Goal: Task Accomplishment & Management: Manage account settings

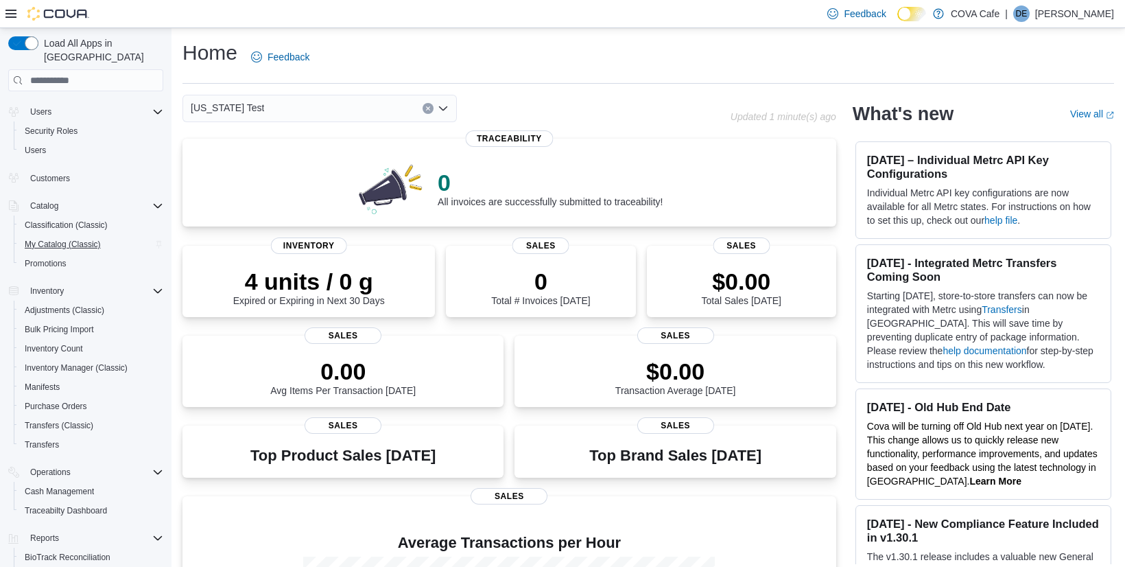
scroll to position [29, 0]
click at [58, 436] on span "Transfers" at bounding box center [42, 441] width 34 height 11
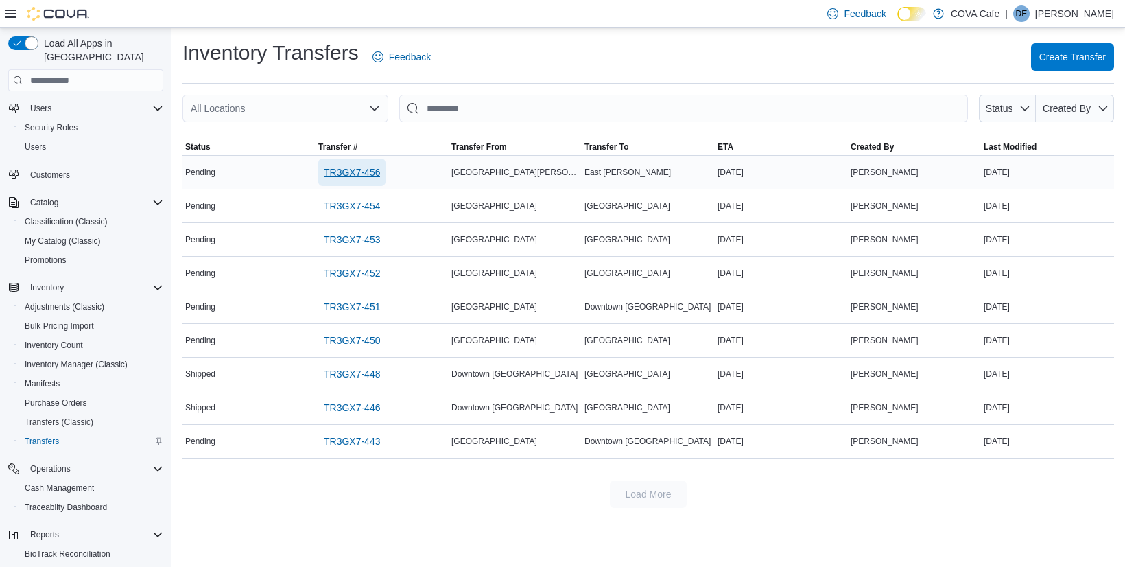
click at [359, 172] on span "TR3GX7-456" at bounding box center [352, 172] width 56 height 14
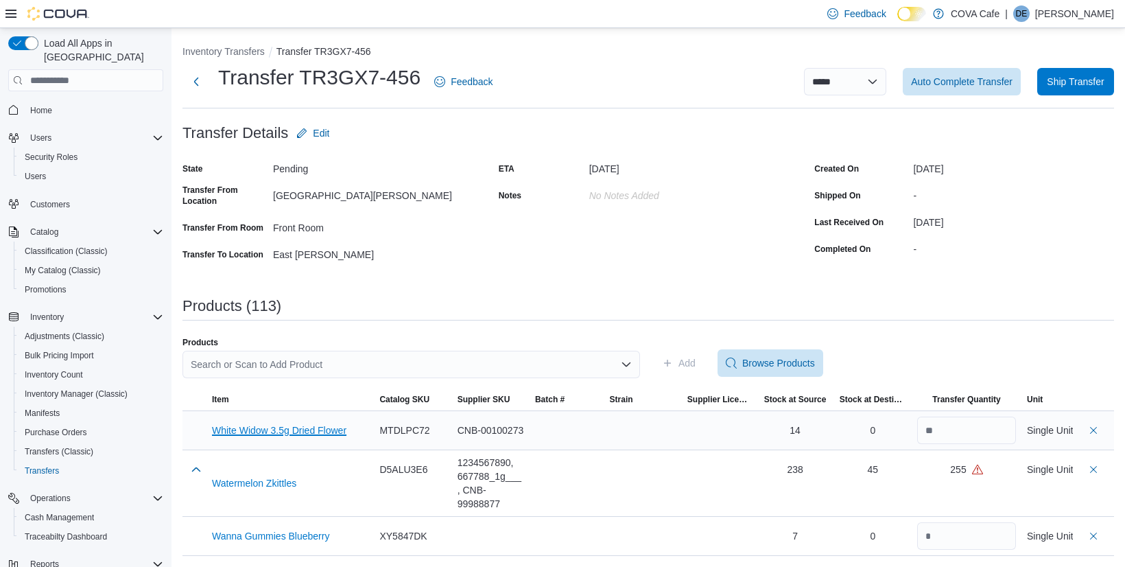
click at [291, 431] on button "White Widow 3.5g Dried Flower" at bounding box center [279, 430] width 134 height 11
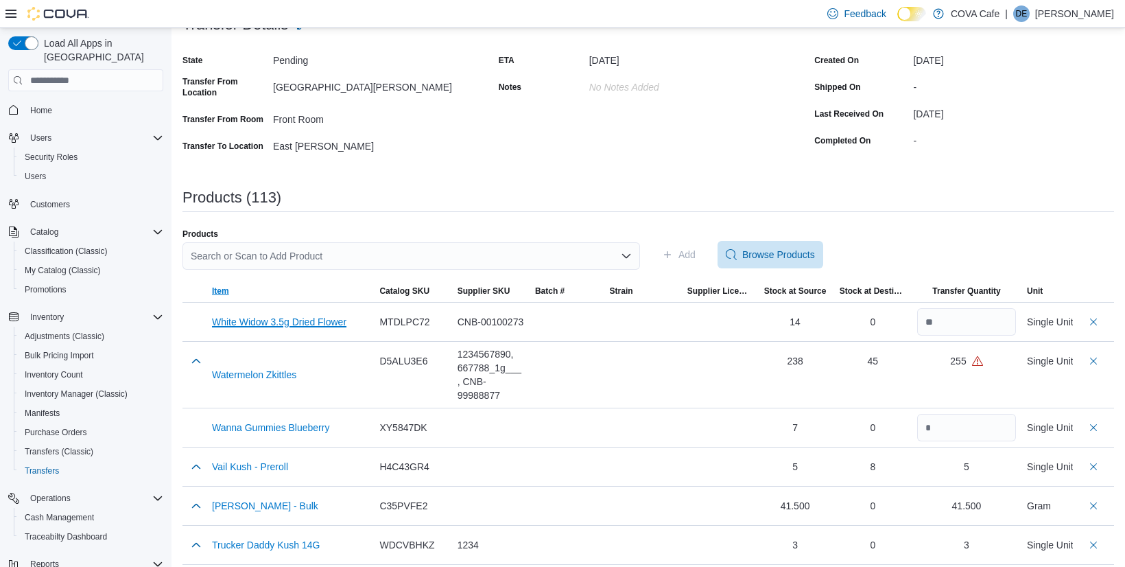
scroll to position [110, 0]
click at [257, 369] on button "Watermelon Zkittles" at bounding box center [254, 372] width 84 height 11
click at [52, 105] on span "Home" at bounding box center [41, 110] width 22 height 11
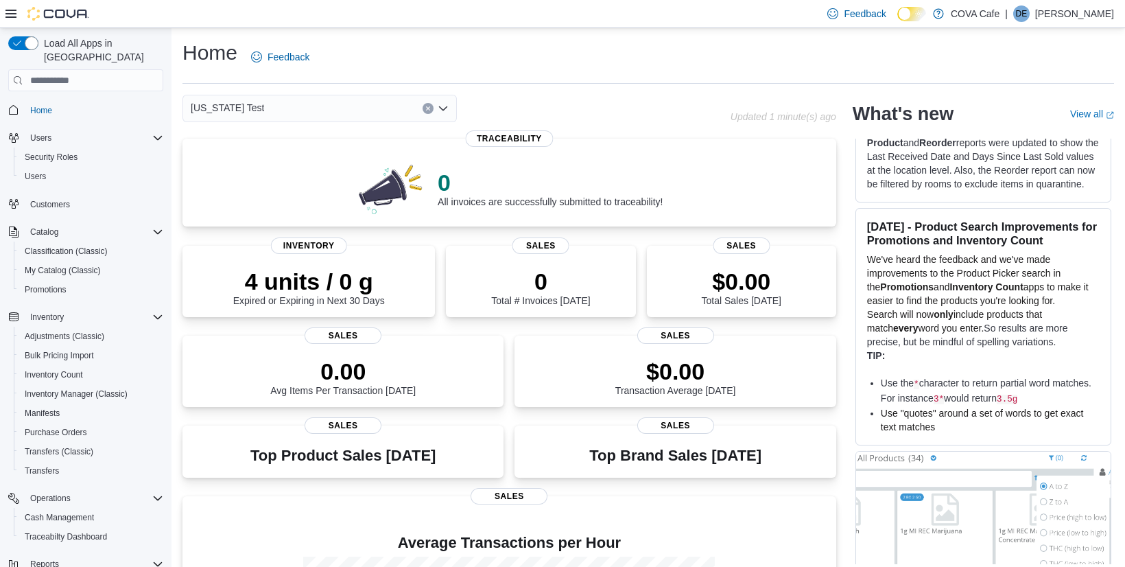
scroll to position [1066, 0]
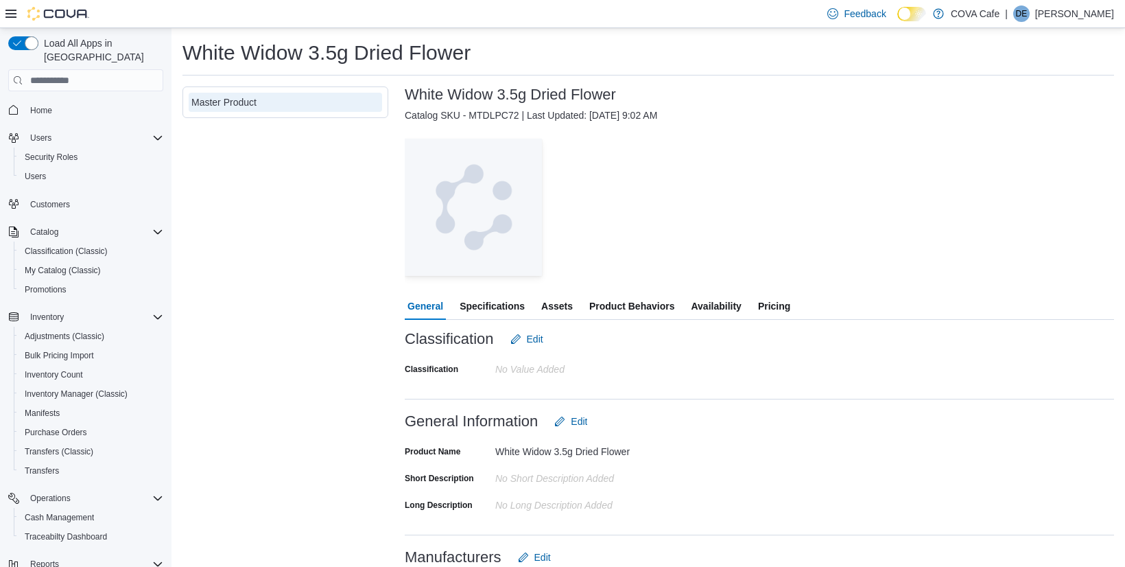
click at [772, 309] on span "Pricing" at bounding box center [774, 305] width 32 height 27
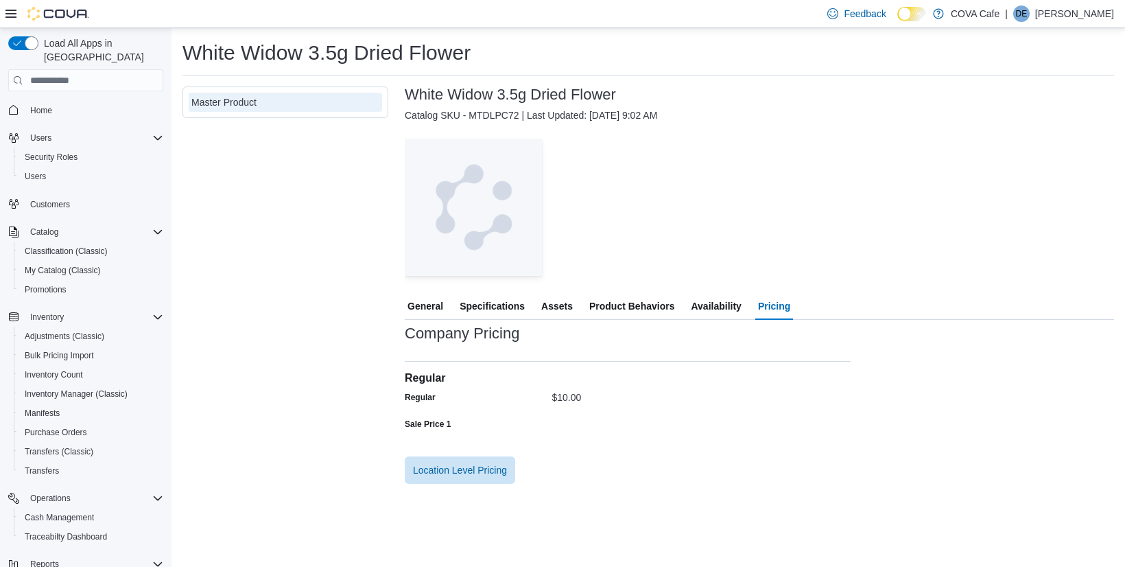
click at [635, 399] on div "$10.00" at bounding box center [701, 394] width 299 height 16
click at [421, 308] on span "General" at bounding box center [425, 305] width 36 height 27
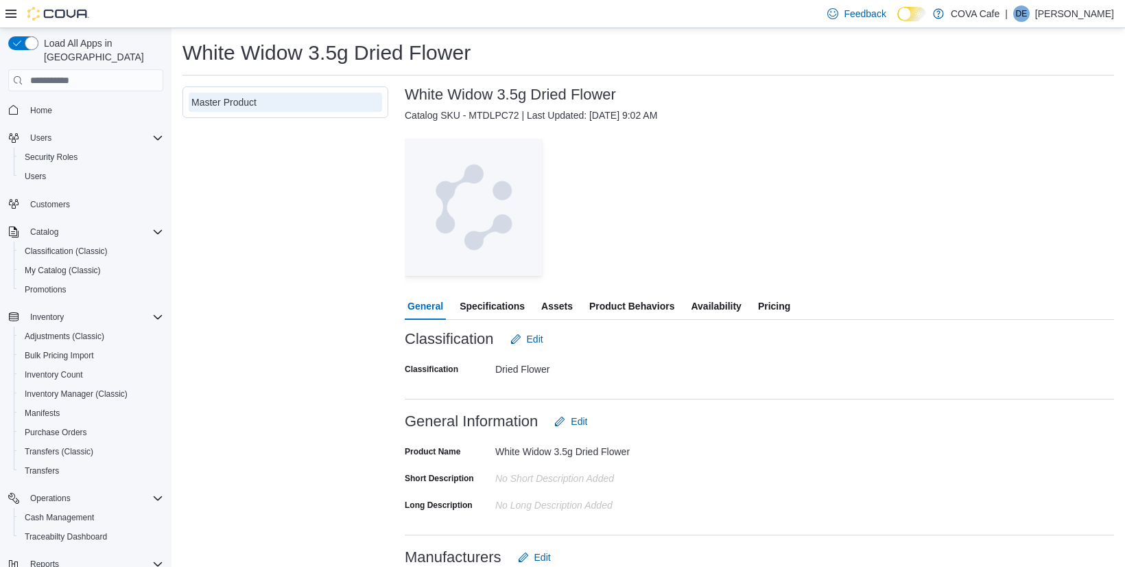
click at [790, 305] on span "Pricing" at bounding box center [774, 305] width 32 height 27
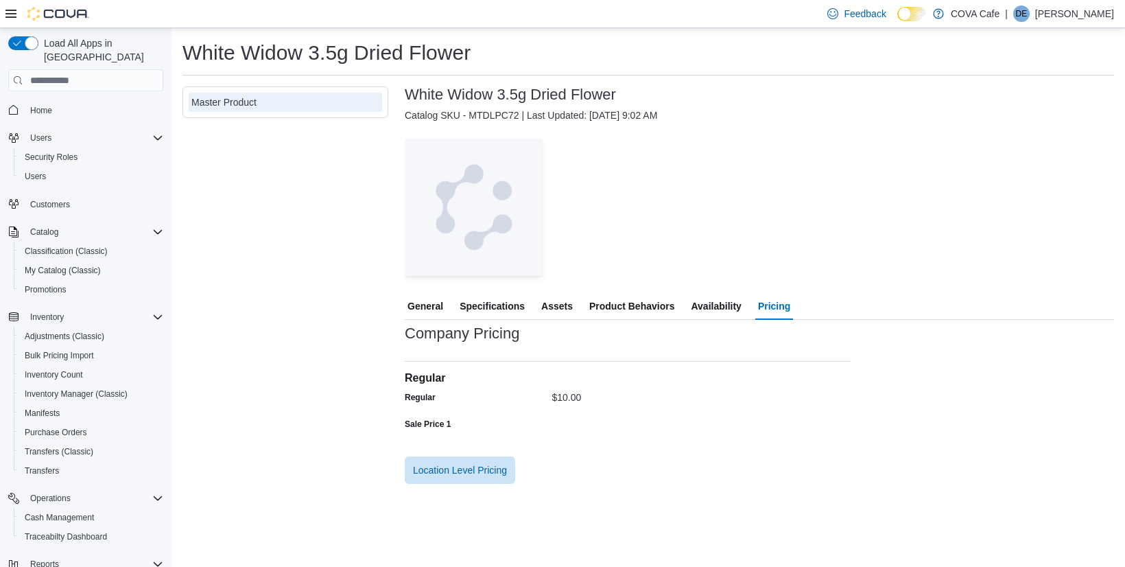
click at [519, 402] on div "Regular" at bounding box center [476, 396] width 142 height 21
click at [625, 311] on span "Product Behaviors" at bounding box center [631, 305] width 85 height 27
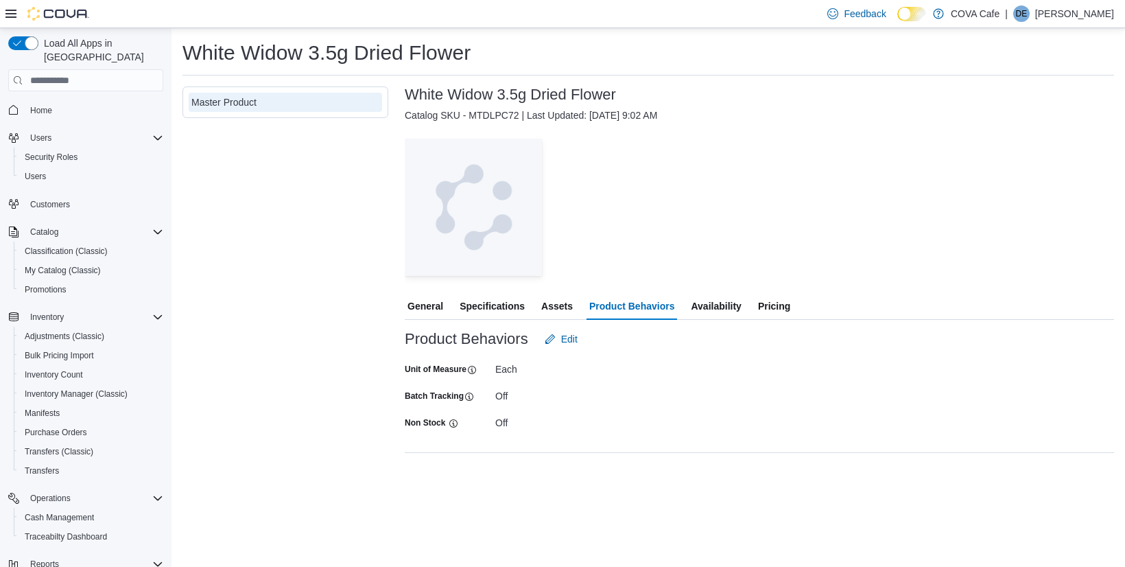
click at [733, 310] on span "Availability" at bounding box center [716, 305] width 50 height 27
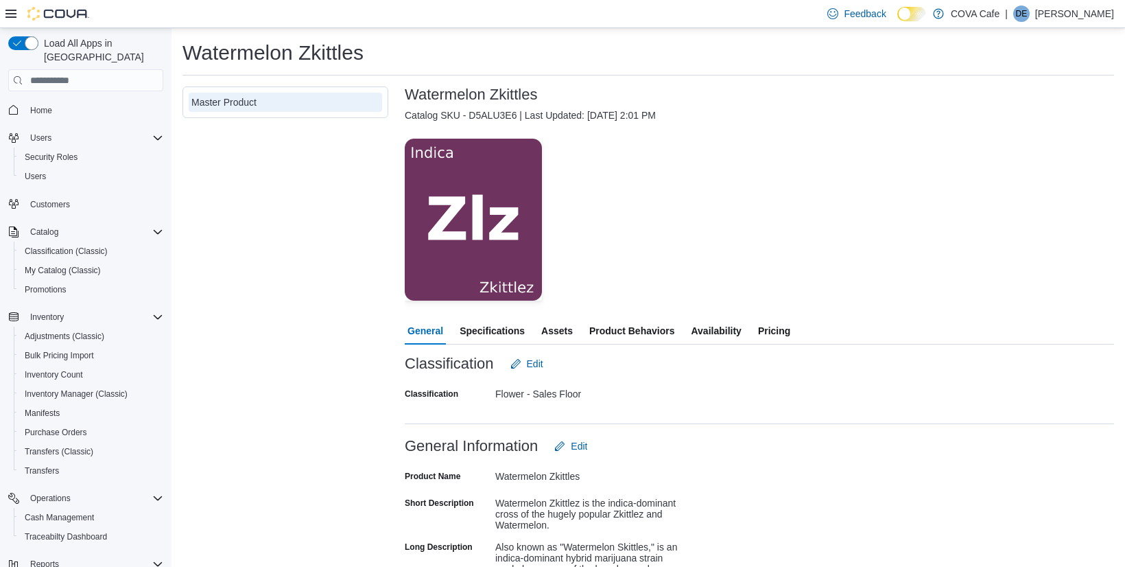
click at [722, 322] on span "Availability" at bounding box center [716, 330] width 50 height 27
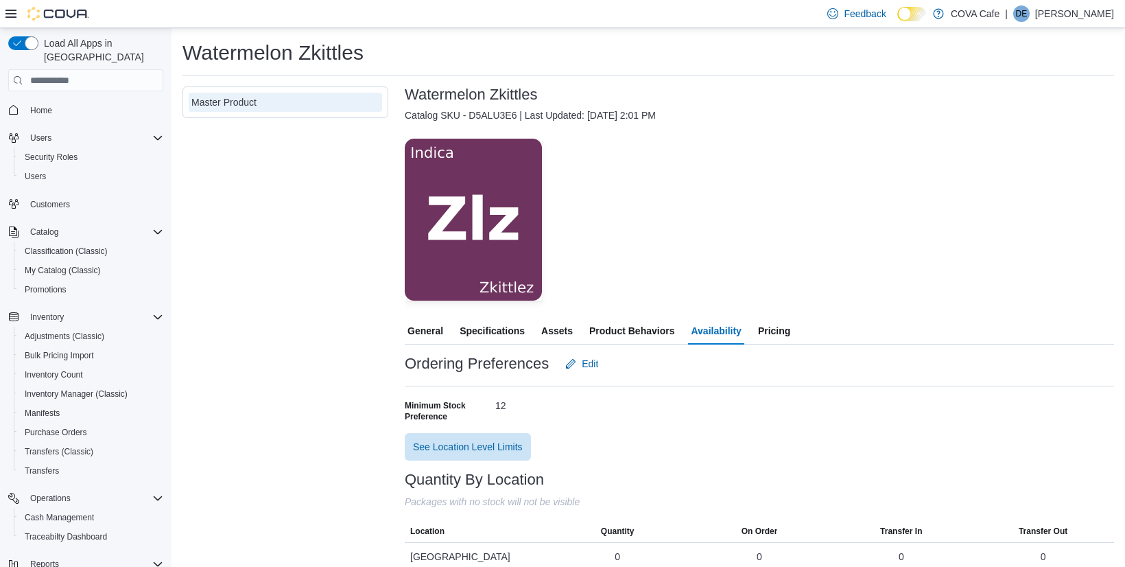
click at [619, 331] on span "Product Behaviors" at bounding box center [631, 330] width 85 height 27
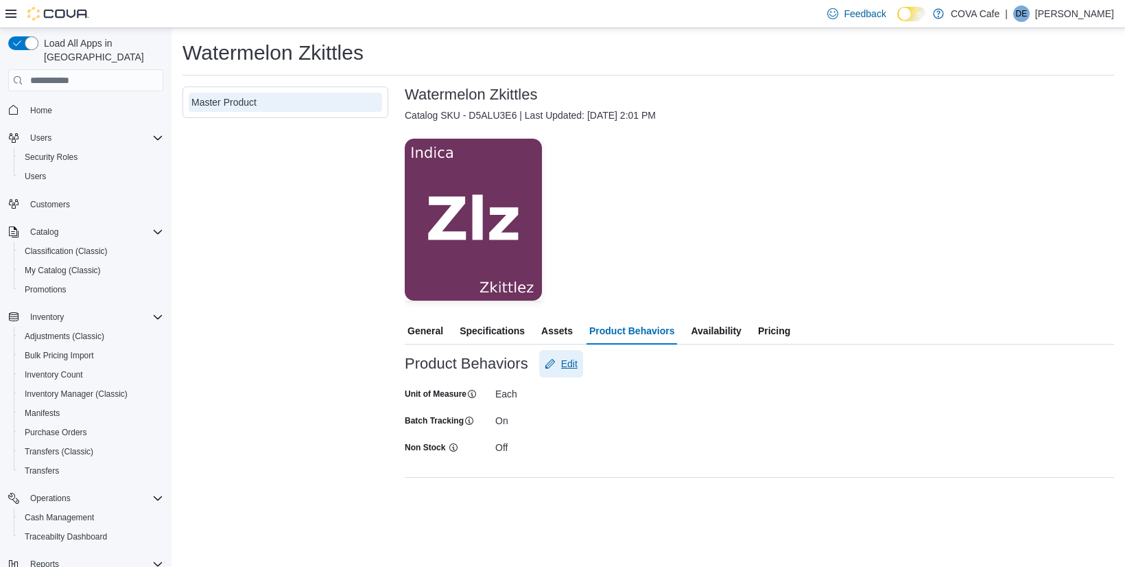
click at [569, 366] on span "Edit" at bounding box center [569, 364] width 16 height 14
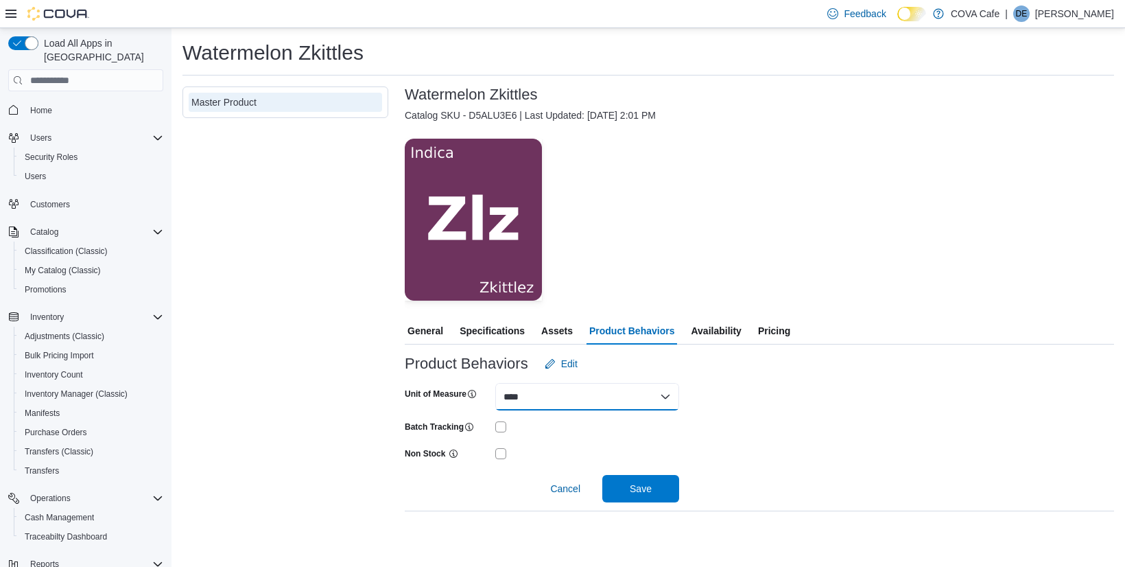
click at [569, 399] on select "**** ****" at bounding box center [587, 396] width 184 height 27
select select "****"
click at [495, 383] on select "**** ****" at bounding box center [587, 396] width 184 height 27
click at [640, 480] on span "Save" at bounding box center [641, 487] width 60 height 27
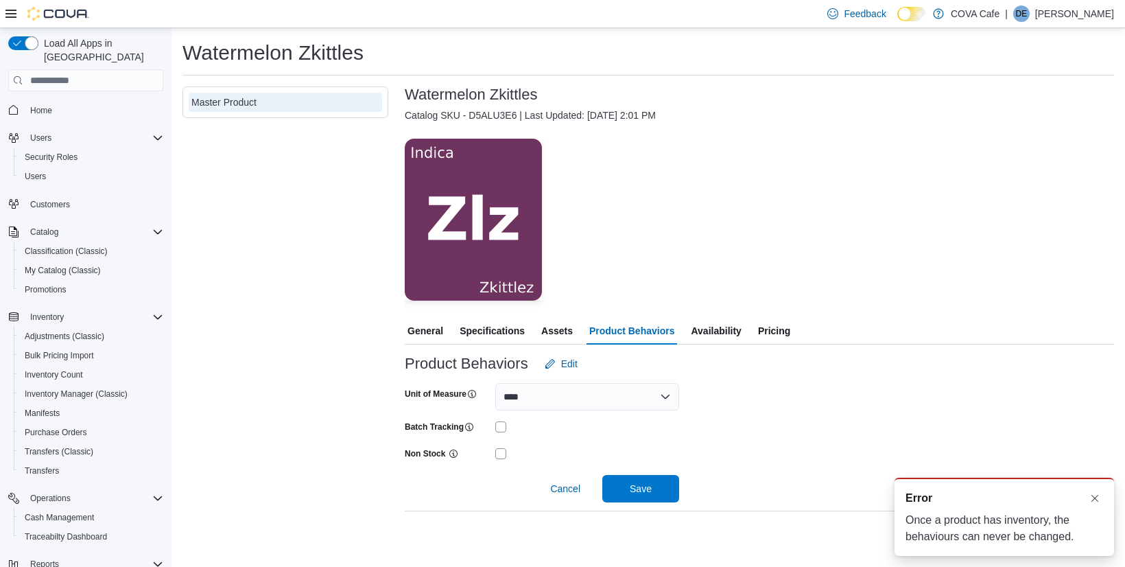
click at [645, 432] on div at bounding box center [587, 426] width 184 height 21
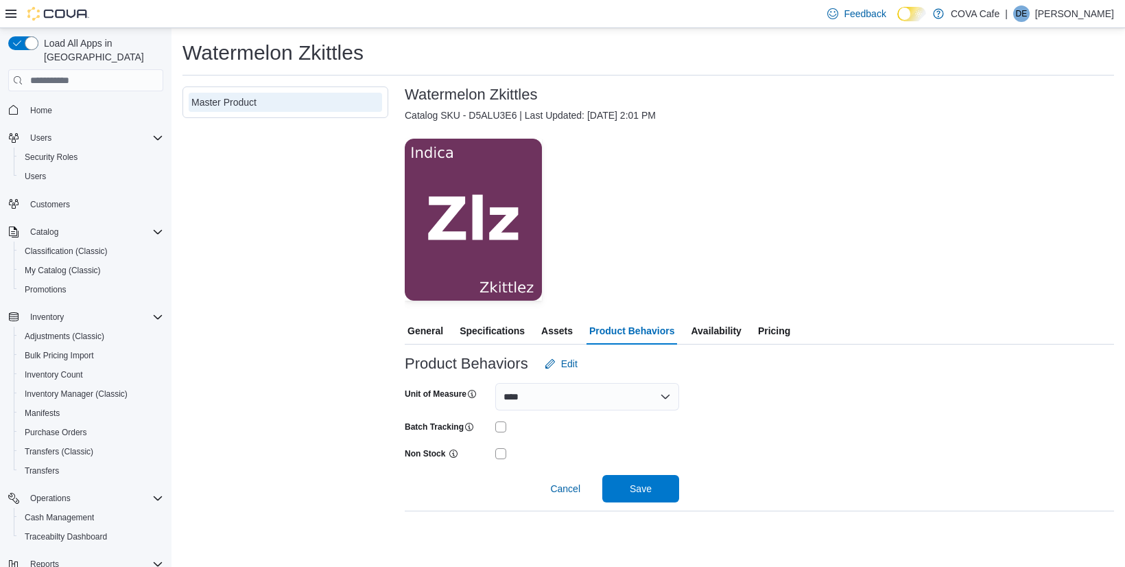
click at [736, 340] on span "Availability" at bounding box center [716, 330] width 50 height 27
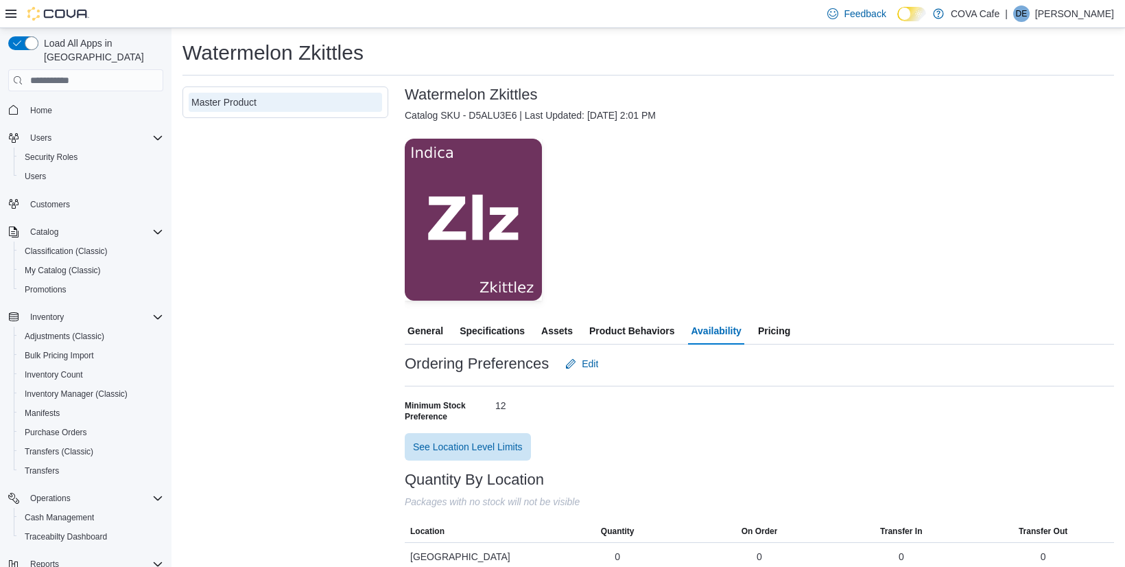
click at [651, 329] on span "Product Behaviors" at bounding box center [631, 330] width 85 height 27
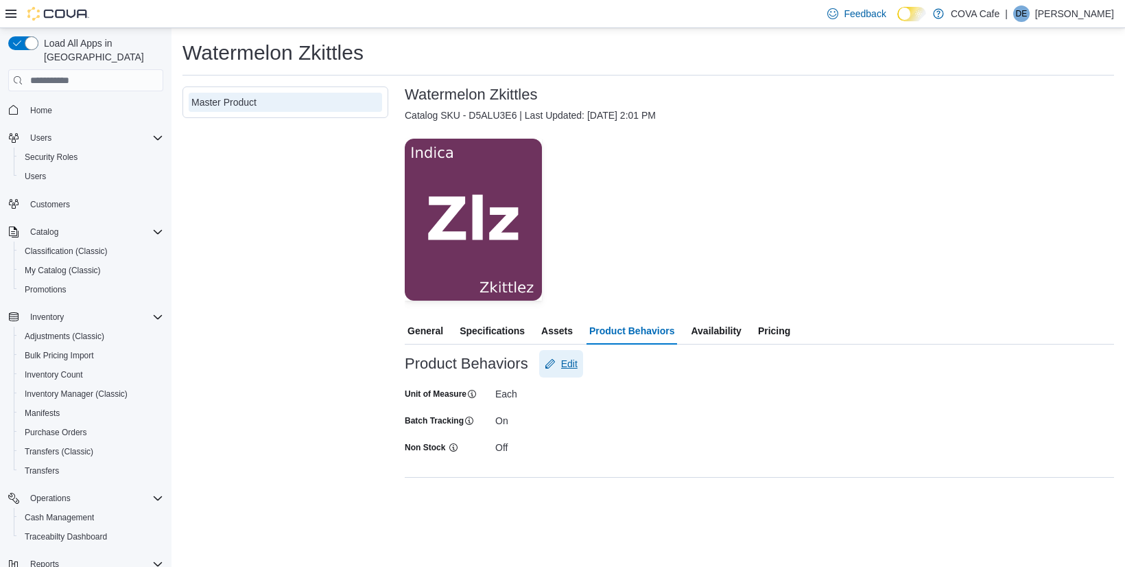
click at [558, 363] on span "Edit" at bounding box center [561, 363] width 33 height 27
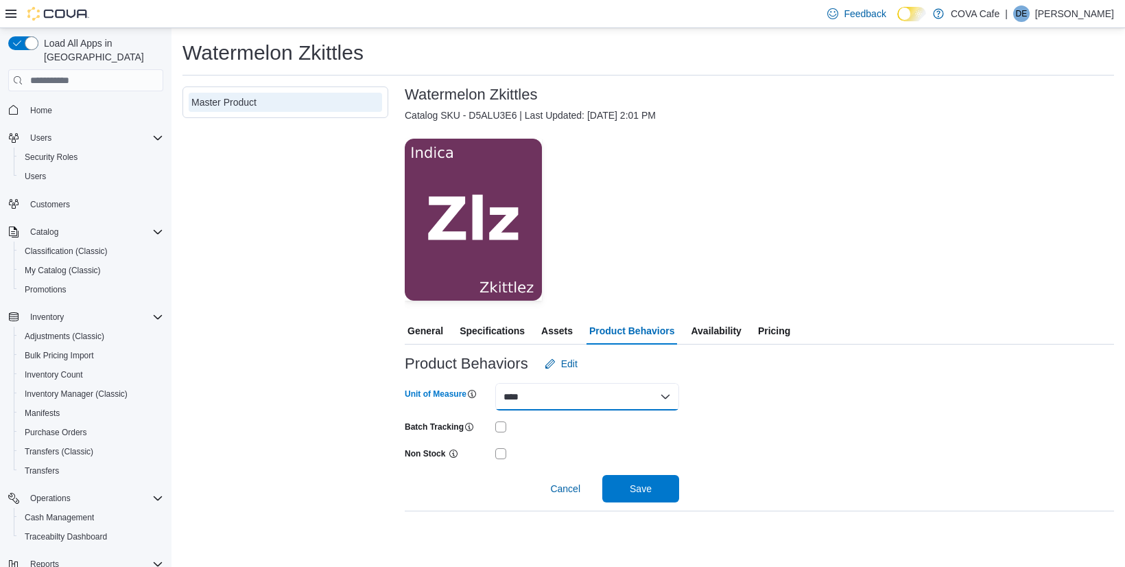
click at [576, 401] on select "**** ****" at bounding box center [587, 396] width 184 height 27
select select "****"
click at [495, 383] on select "**** ****" at bounding box center [587, 396] width 184 height 27
click at [648, 496] on span "Save" at bounding box center [641, 487] width 60 height 27
click at [569, 489] on span "Cancel" at bounding box center [565, 489] width 30 height 14
